Goal: Navigation & Orientation: Find specific page/section

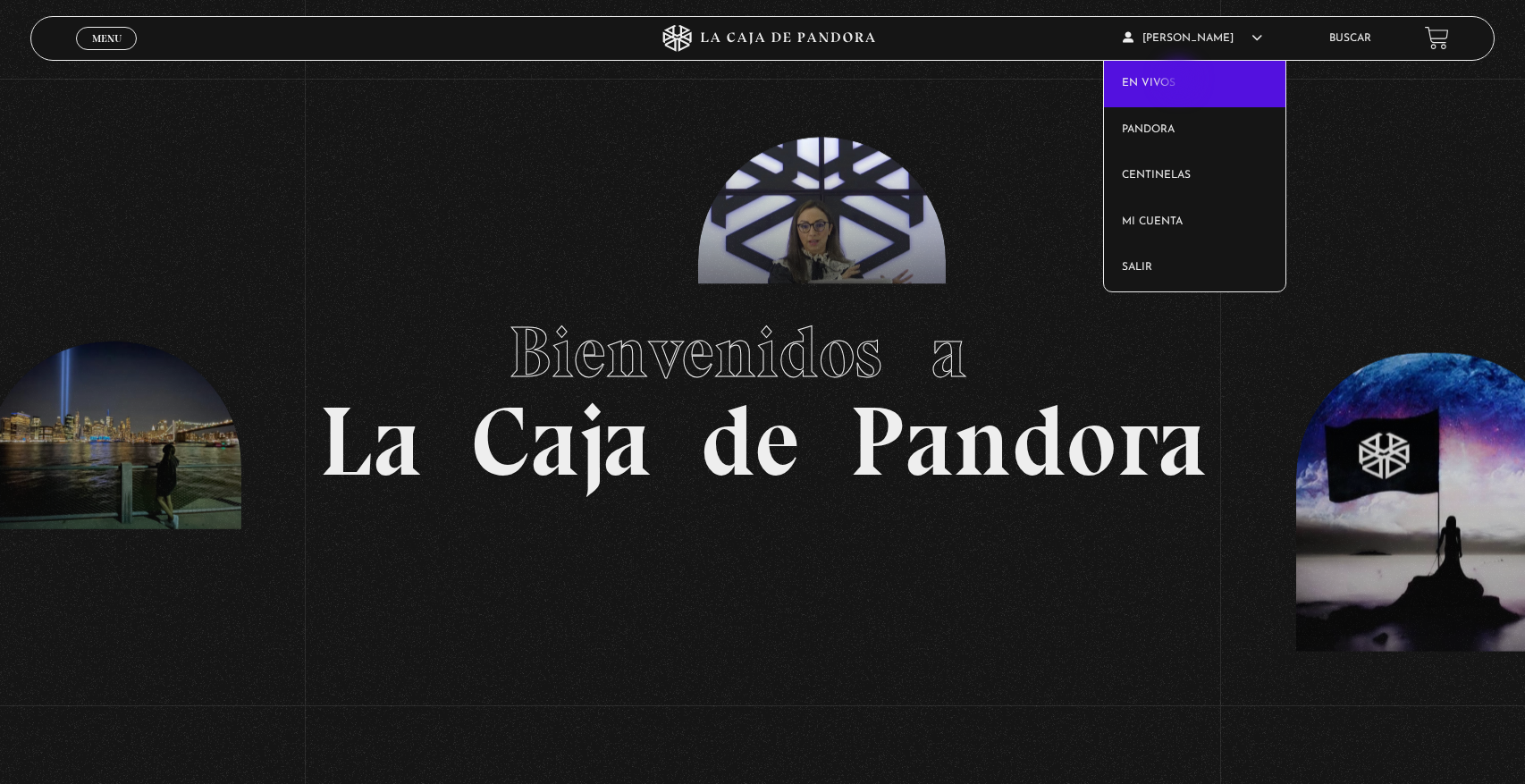
click at [1180, 81] on link "En vivos" at bounding box center [1194, 84] width 181 height 47
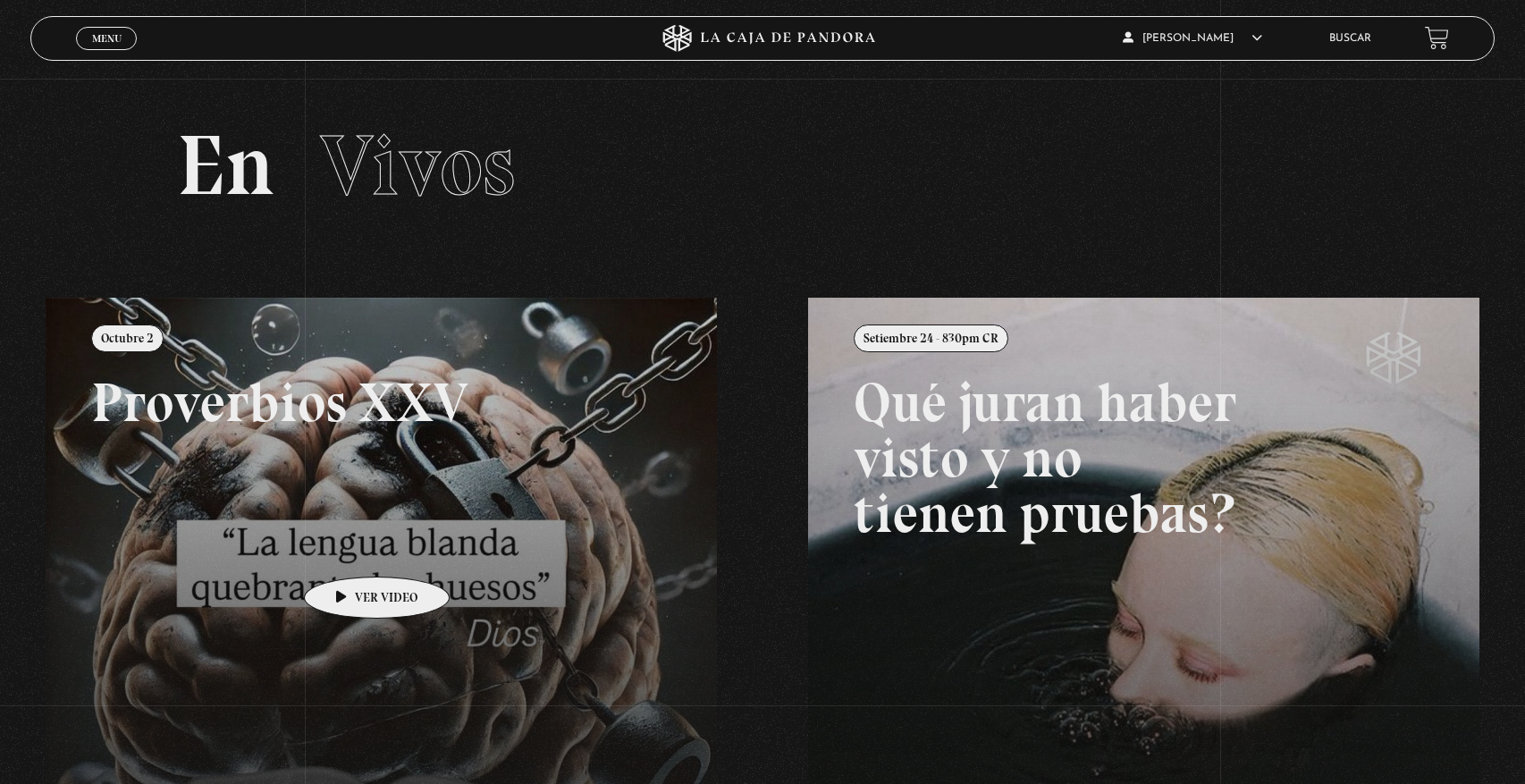
click at [381, 532] on link at bounding box center [808, 689] width 1525 height 784
